Goal: Communication & Community: Answer question/provide support

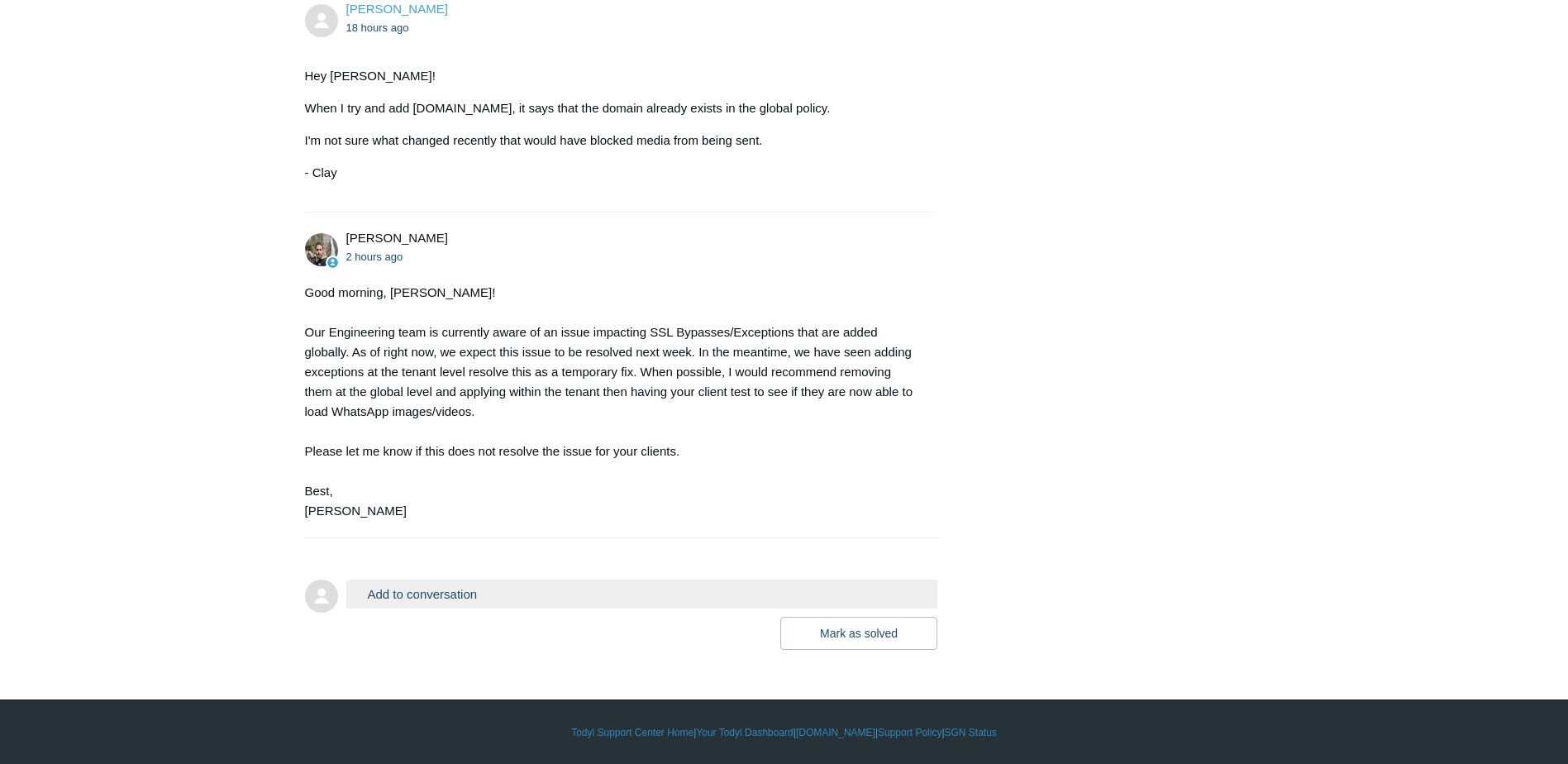
scroll to position [970, 0]
click at [445, 598] on button "Add to conversation" at bounding box center [642, 593] width 592 height 29
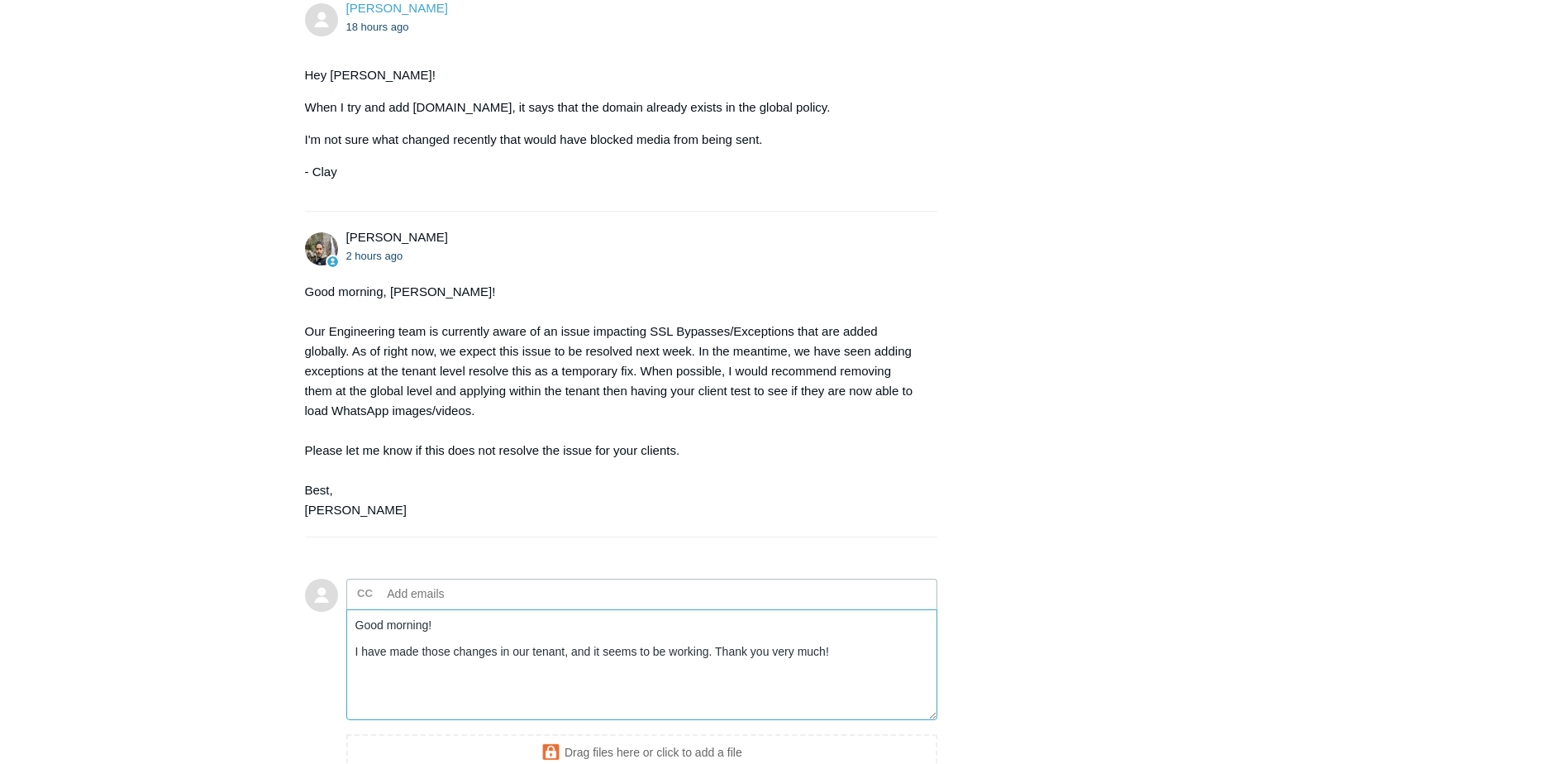
click at [709, 652] on textarea "Good morning! I have made those changes in our tenant, and it seems to be worki…" at bounding box center [642, 665] width 592 height 112
click at [576, 677] on textarea "Good morning! I have made those changes in our tenant, and it seems to be worki…" at bounding box center [642, 665] width 592 height 112
click at [442, 674] on textarea "Good morning! I have made those changes in our tenant, and it seems to be worki…" at bounding box center [642, 665] width 592 height 112
click at [655, 650] on textarea "Good morning! I have made those changes in our tenant, and it seems to be worki…" at bounding box center [642, 665] width 592 height 112
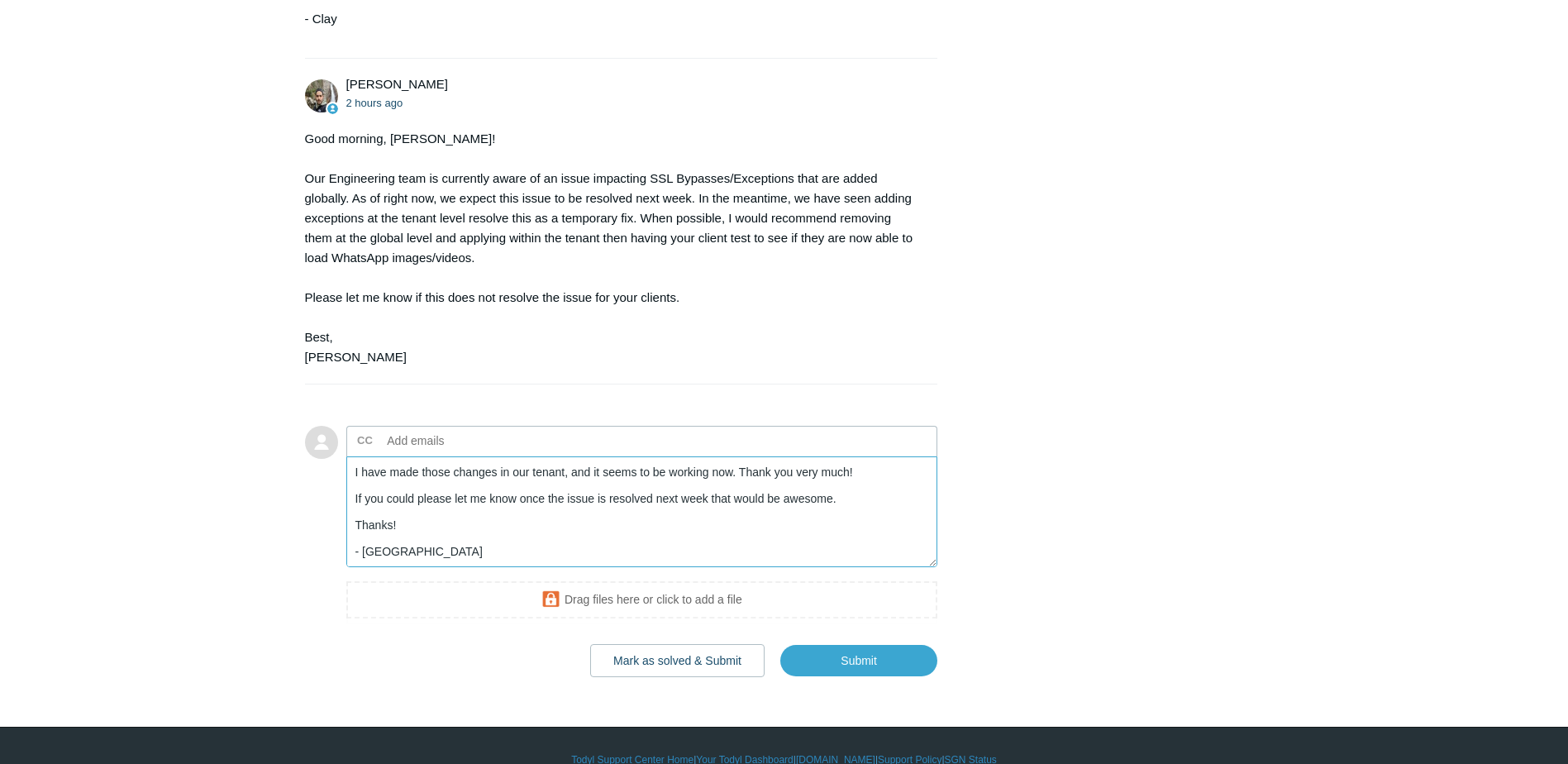
scroll to position [1151, 0]
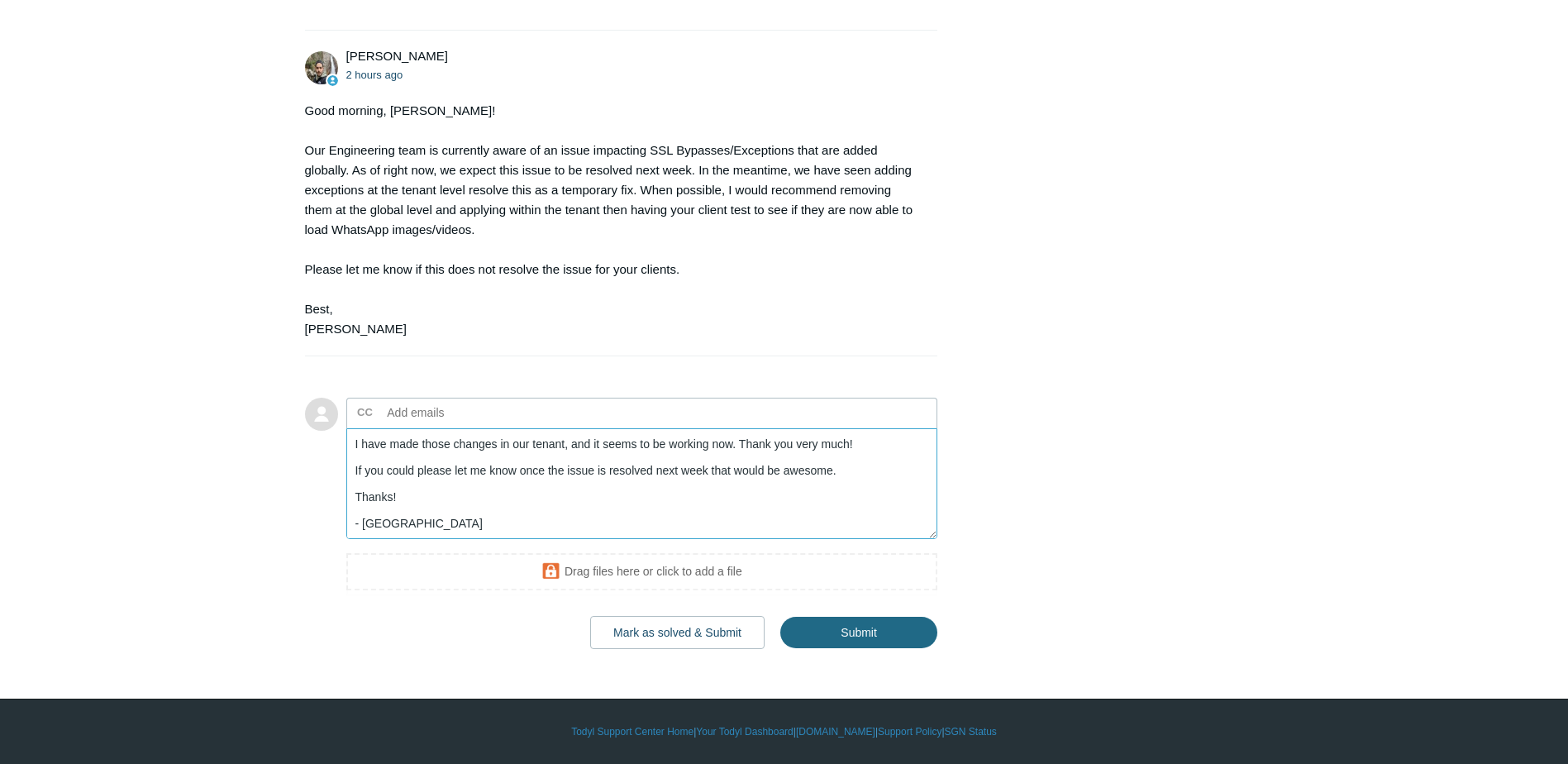
type textarea "Good morning! I have made those changes in our tenant, and it seems to be worki…"
click at [862, 632] on input "Submit" at bounding box center [859, 633] width 157 height 33
